Goal: Navigation & Orientation: Find specific page/section

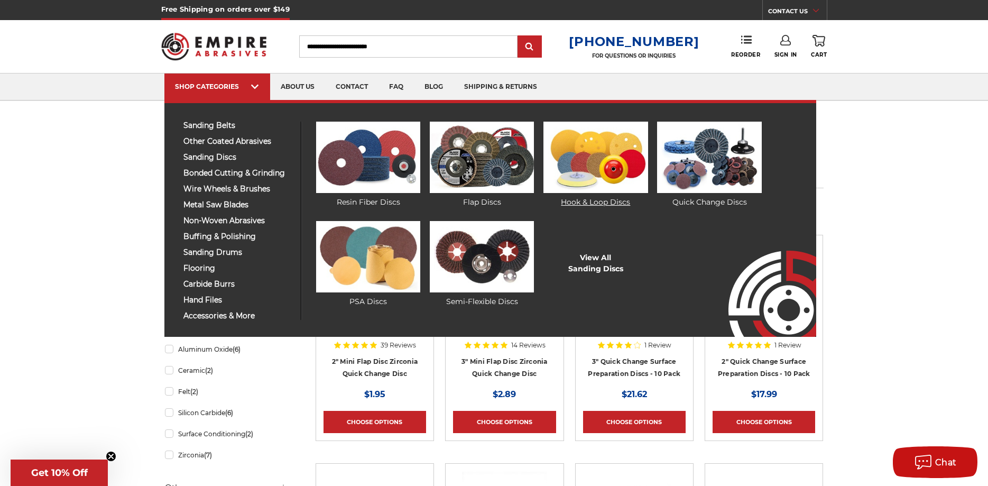
click at [612, 154] on img at bounding box center [596, 157] width 104 height 71
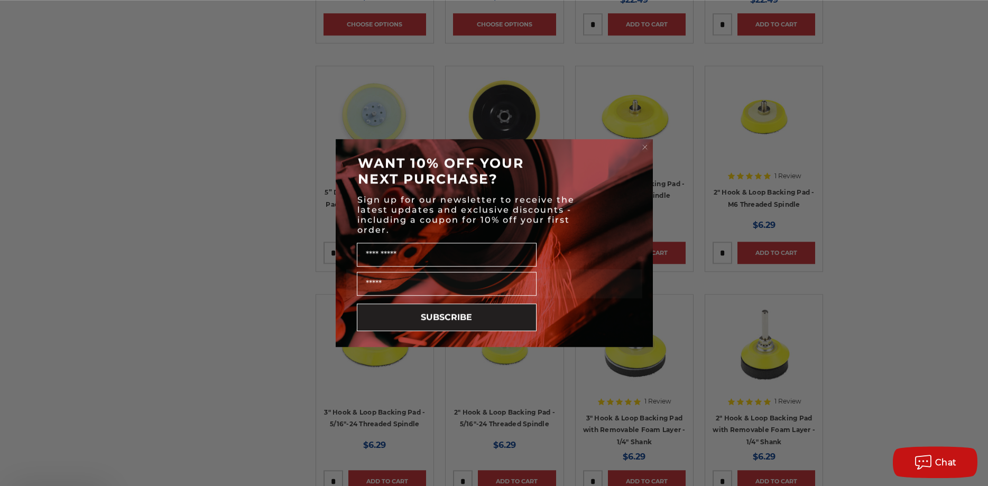
scroll to position [1176, 0]
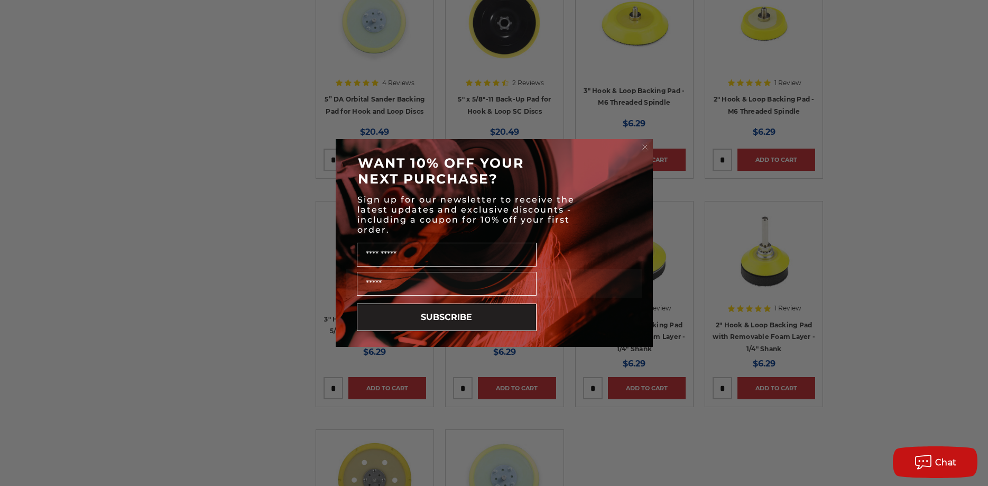
click at [645, 148] on circle "Close dialog" at bounding box center [645, 147] width 10 height 10
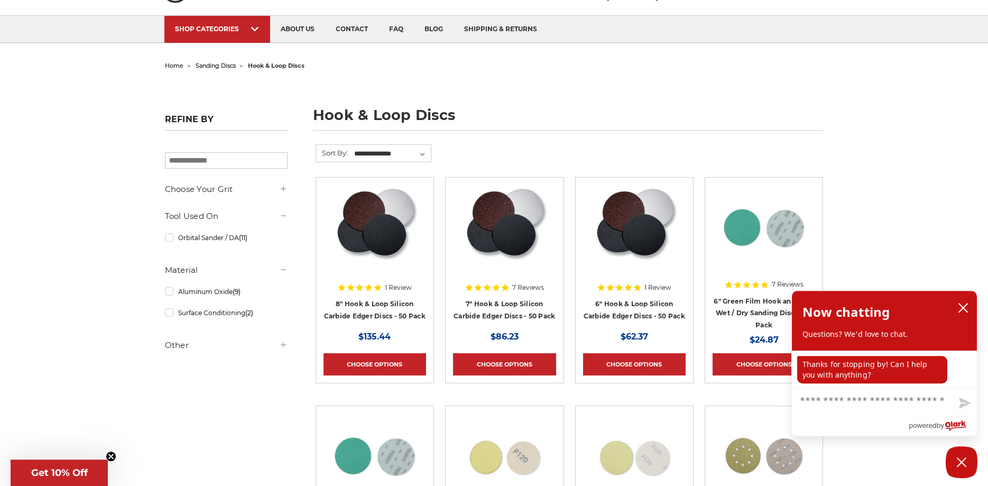
scroll to position [43, 0]
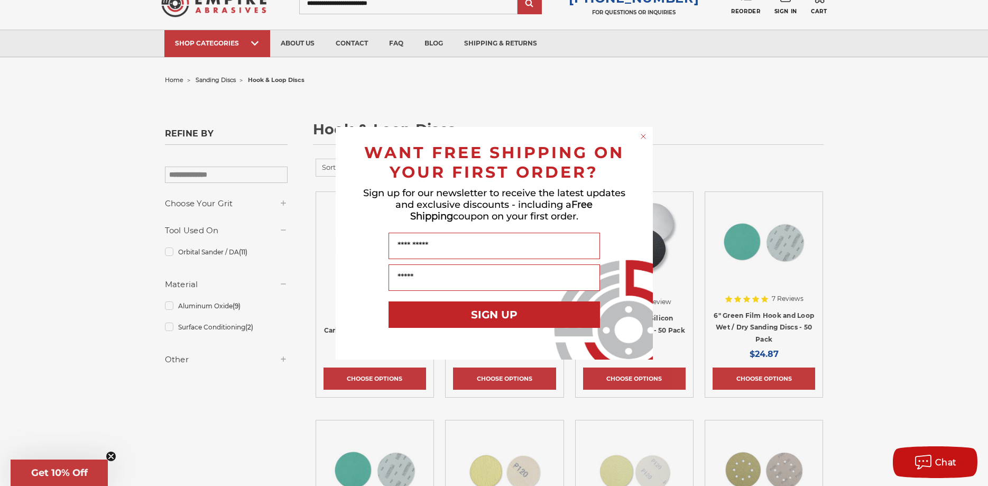
drag, startPoint x: 642, startPoint y: 138, endPoint x: 635, endPoint y: 137, distance: 7.0
click at [639, 138] on circle "Close dialog" at bounding box center [643, 136] width 10 height 10
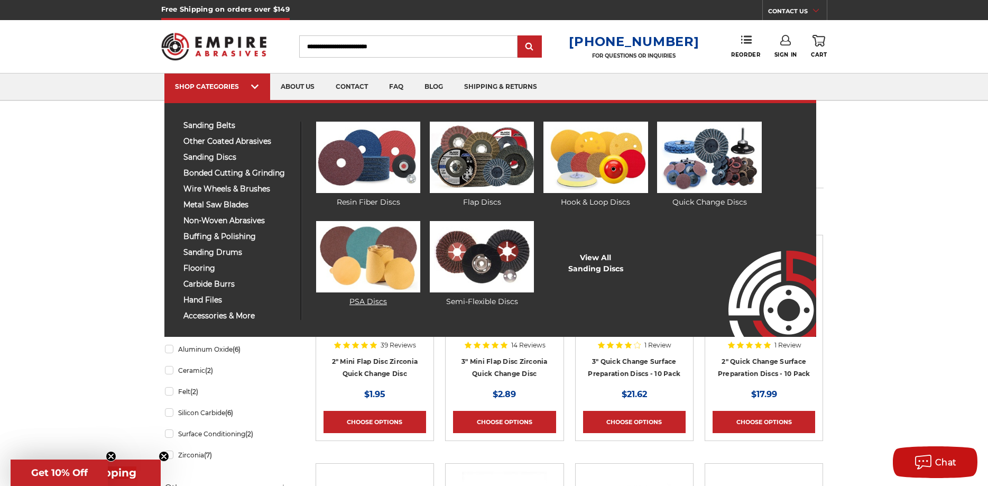
click at [371, 261] on img at bounding box center [368, 256] width 104 height 71
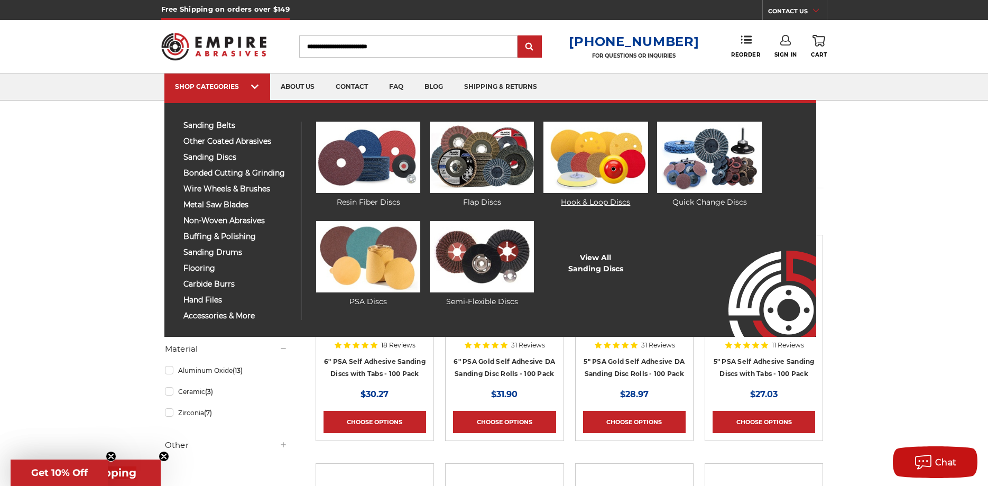
click at [593, 198] on link "Hook & Loop Discs" at bounding box center [596, 165] width 104 height 86
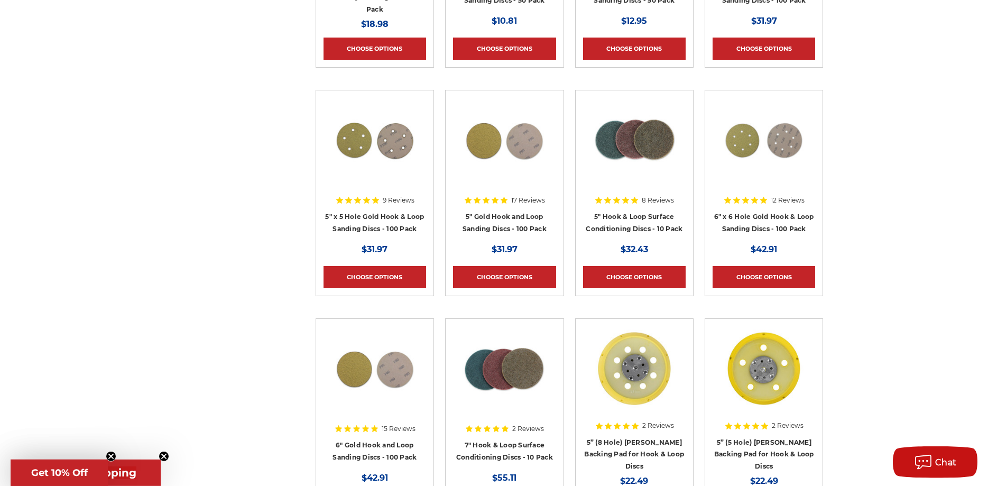
scroll to position [593, 0]
